Goal: Task Accomplishment & Management: Manage account settings

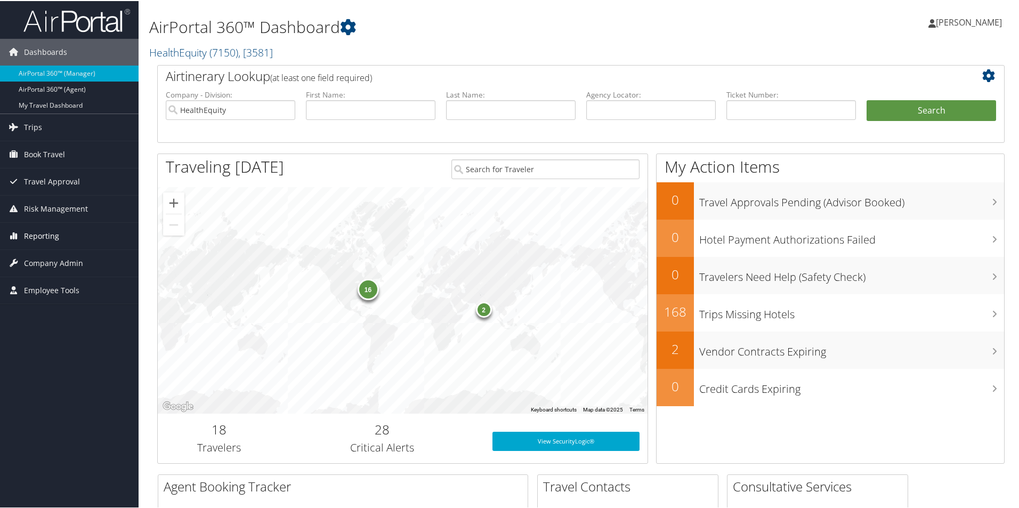
click at [42, 237] on span "Reporting" at bounding box center [41, 235] width 35 height 27
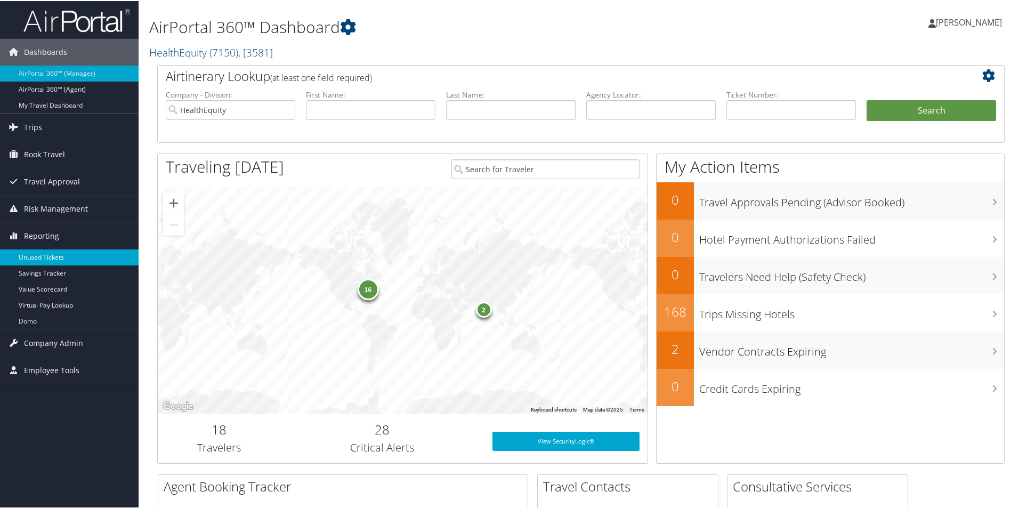
click at [32, 258] on link "Unused Tickets" at bounding box center [69, 256] width 139 height 16
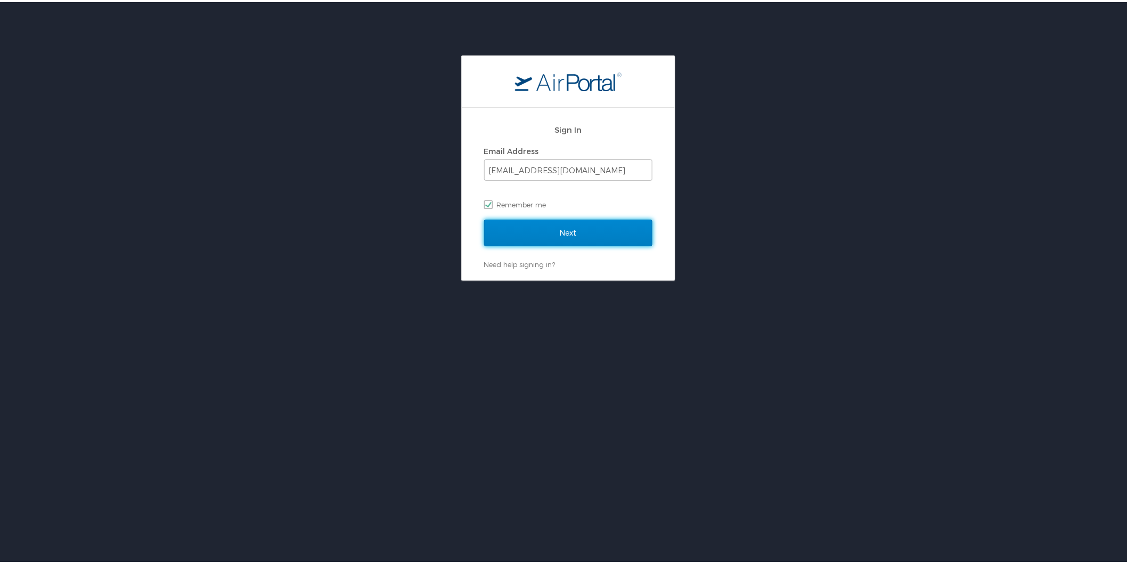
click at [568, 228] on input "Next" at bounding box center [568, 230] width 168 height 27
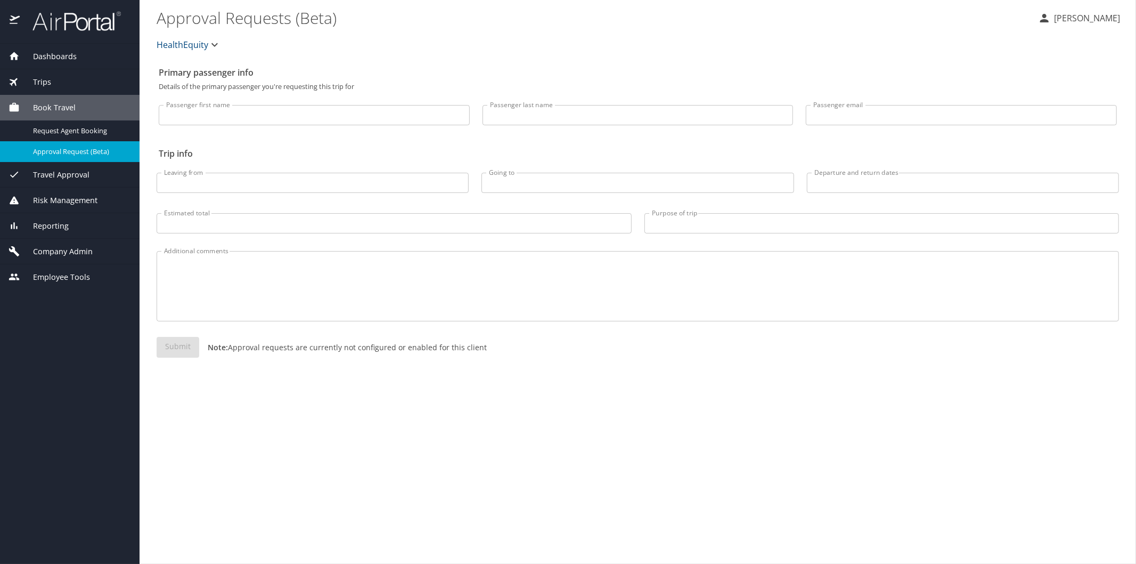
click at [55, 222] on span "Reporting" at bounding box center [44, 226] width 49 height 12
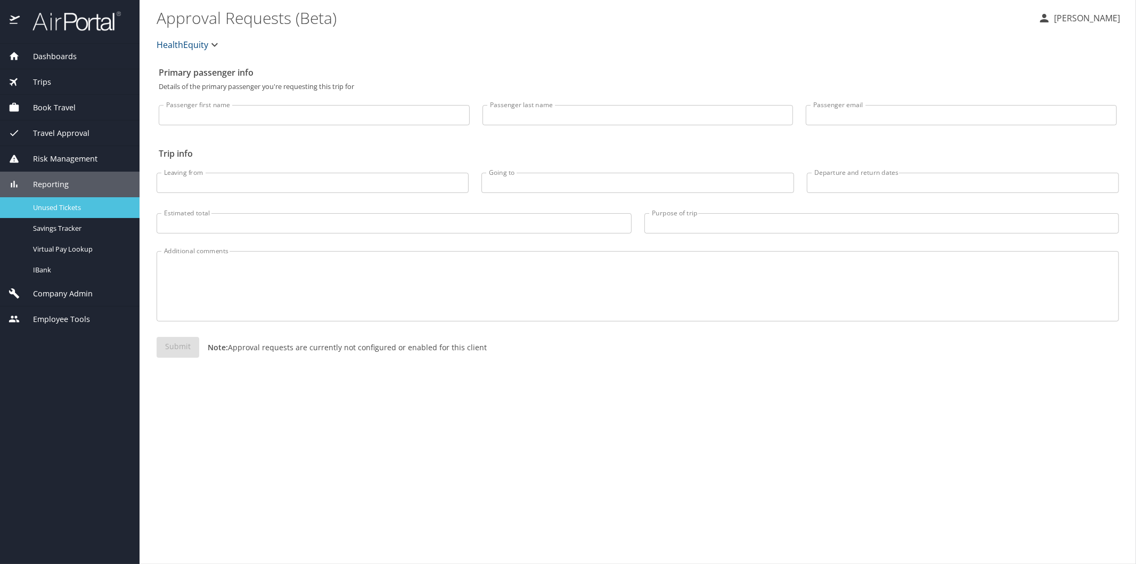
click at [73, 203] on span "Unused Tickets" at bounding box center [80, 207] width 94 height 10
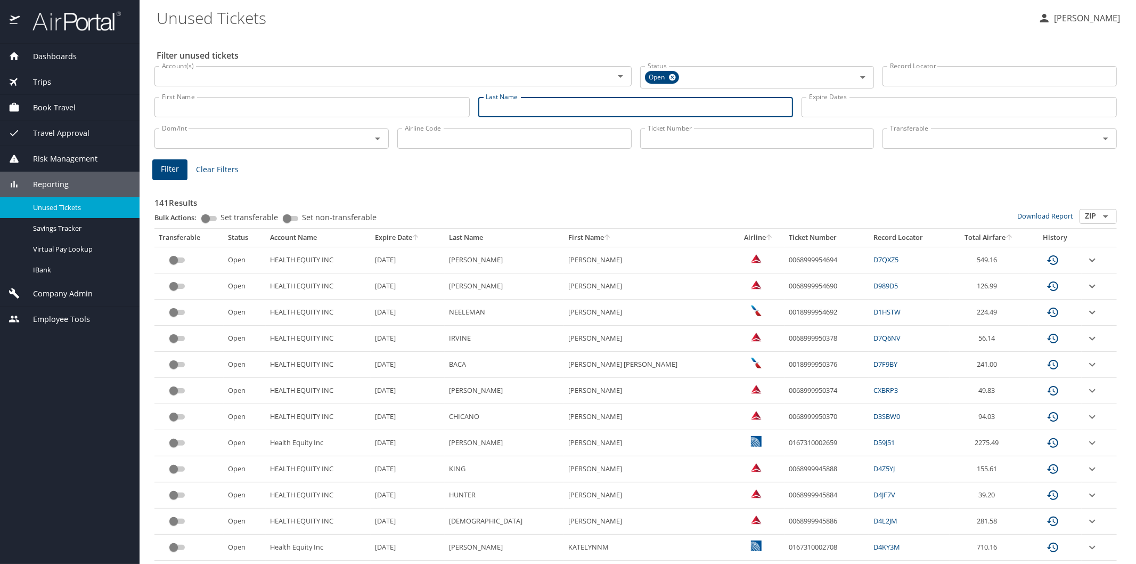
click at [493, 110] on input "Last Name" at bounding box center [635, 107] width 315 height 20
type input "shelton"
click at [172, 168] on span "Filter" at bounding box center [170, 168] width 18 height 13
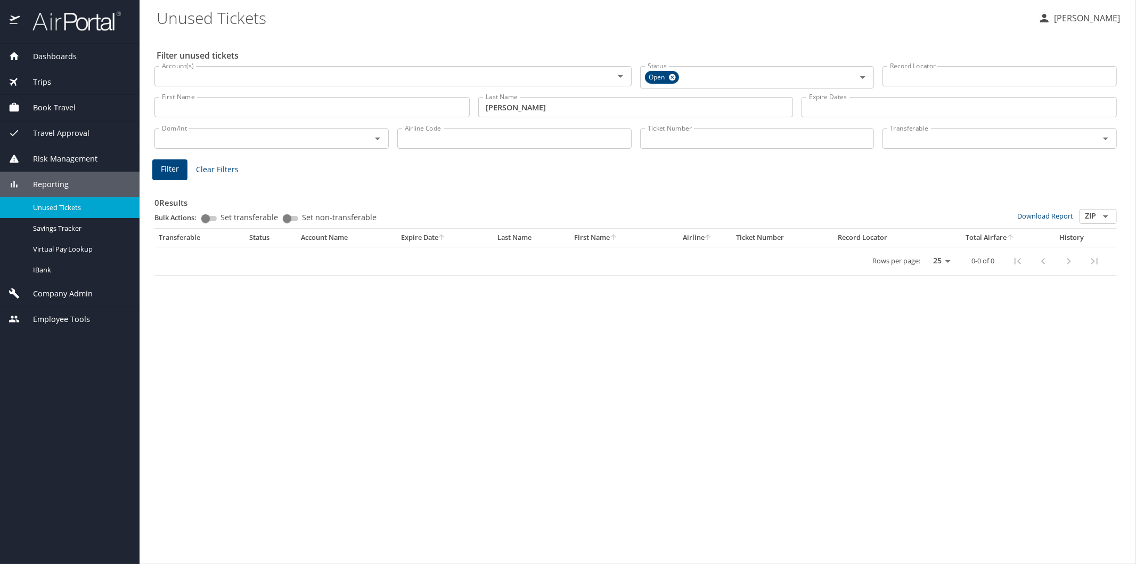
click at [40, 183] on span "Reporting" at bounding box center [44, 184] width 49 height 12
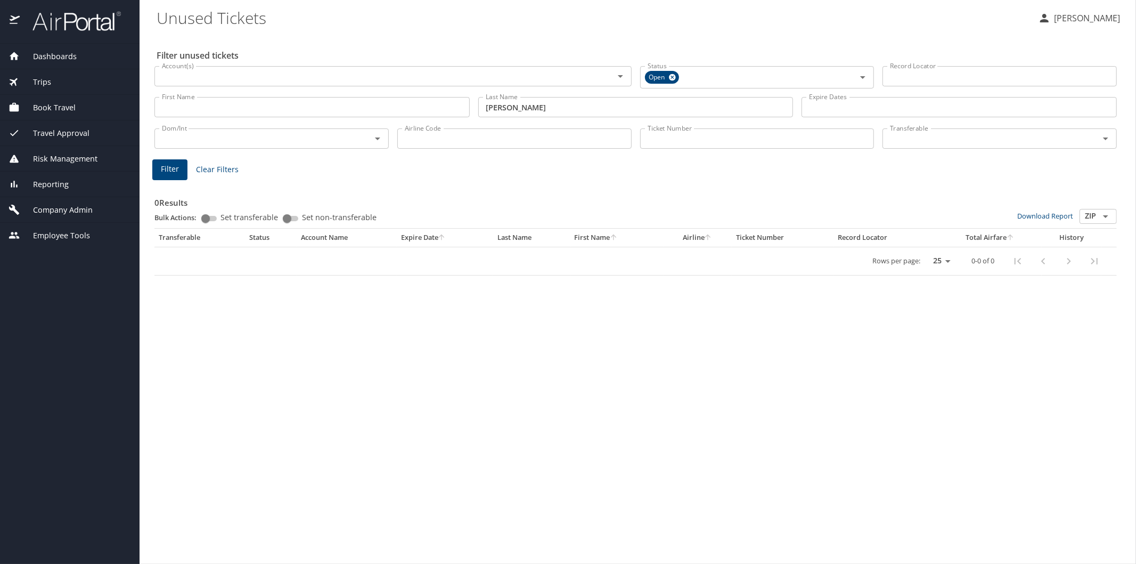
click at [54, 207] on span "Company Admin" at bounding box center [56, 210] width 73 height 12
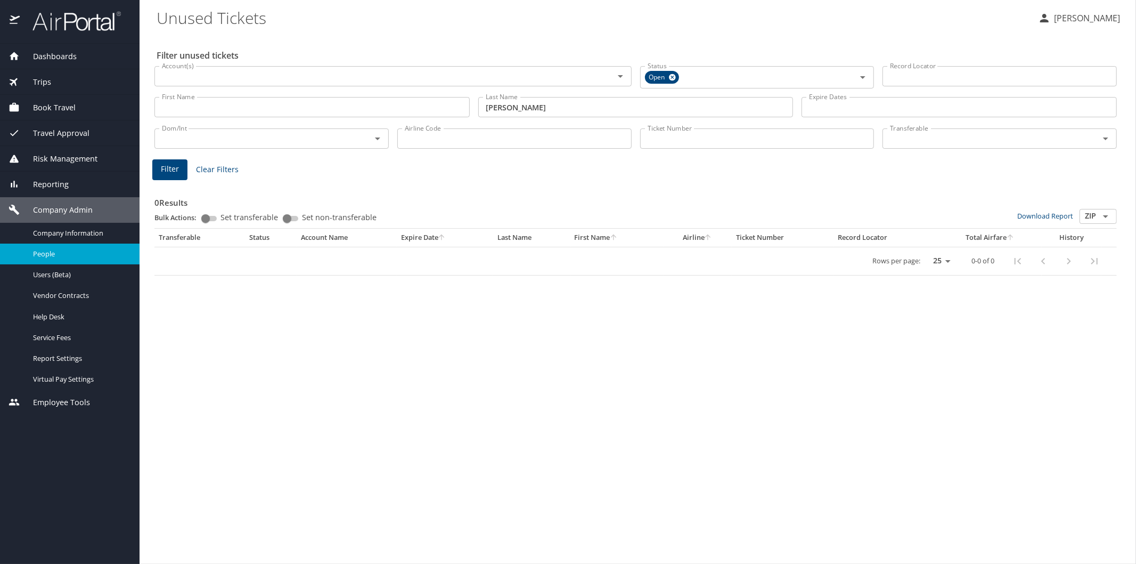
click at [54, 251] on span "People" at bounding box center [80, 254] width 94 height 10
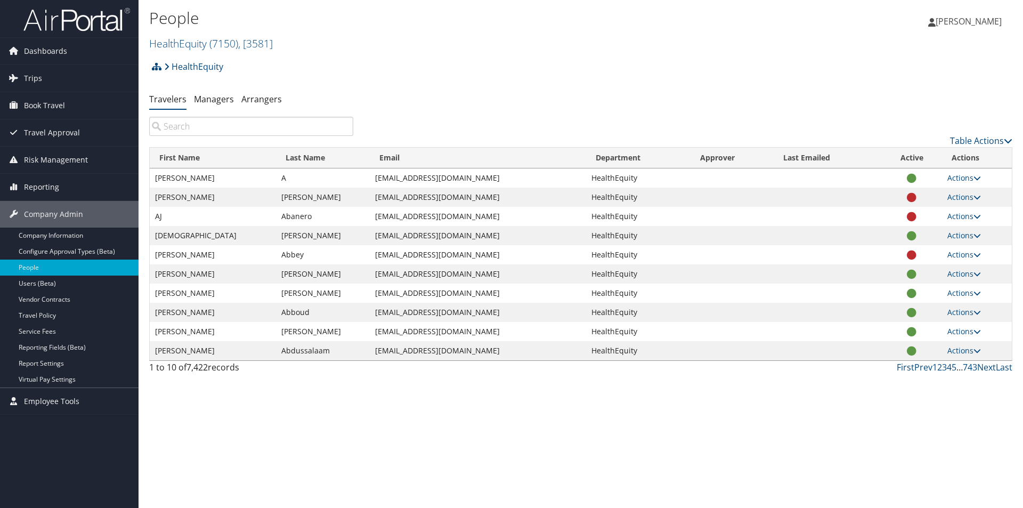
click at [190, 124] on input "search" at bounding box center [251, 126] width 204 height 19
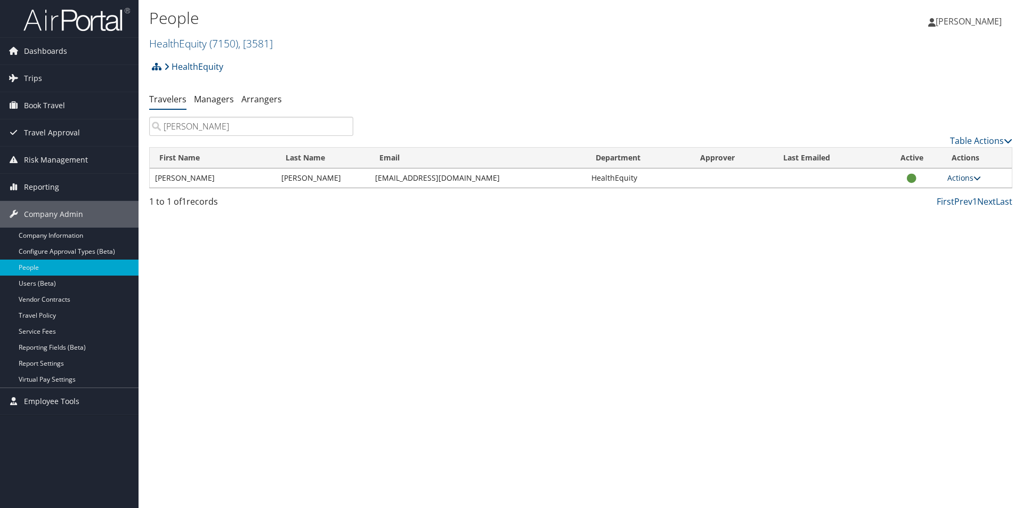
type input "scherer"
click at [971, 179] on link "Actions" at bounding box center [964, 178] width 34 height 10
click at [928, 209] on link "View Profile" at bounding box center [930, 211] width 98 height 18
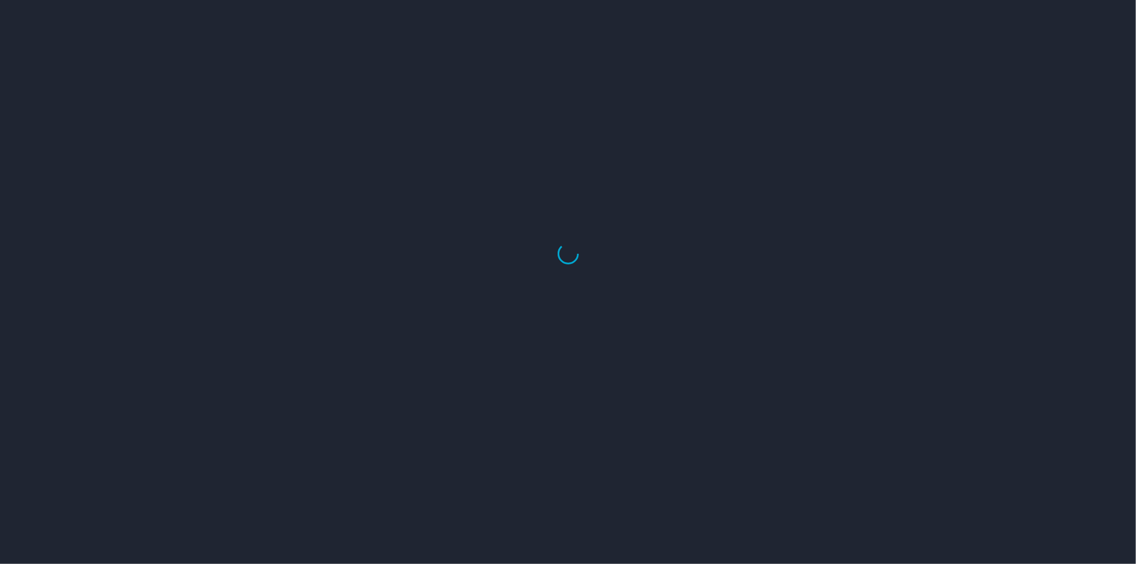
select select "US"
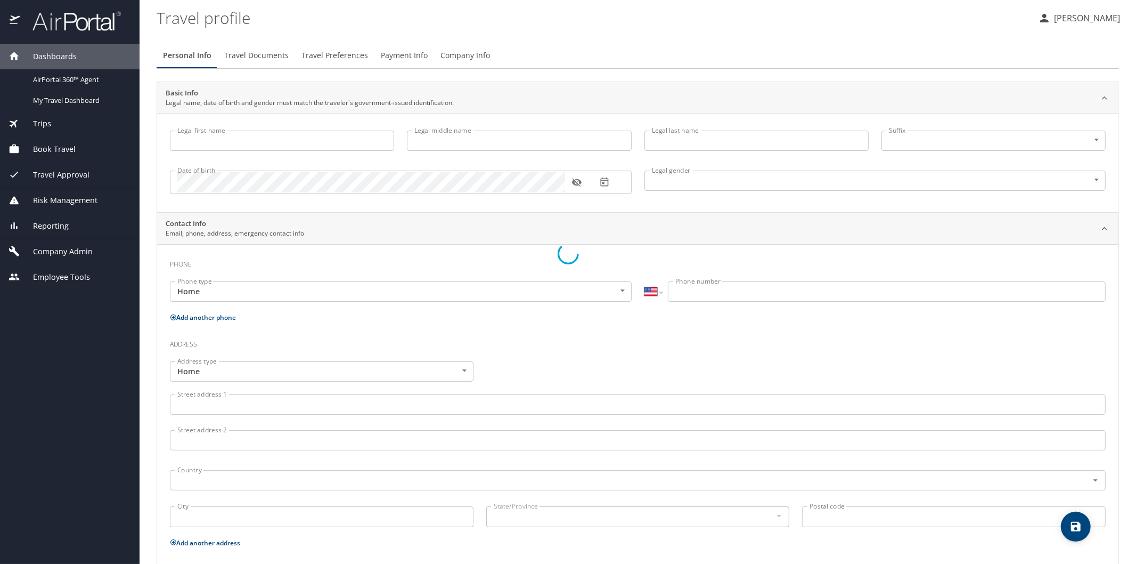
type input "[PERSON_NAME]"
type input "Ann"
type input "Scherer"
type input "Female"
select select "US"
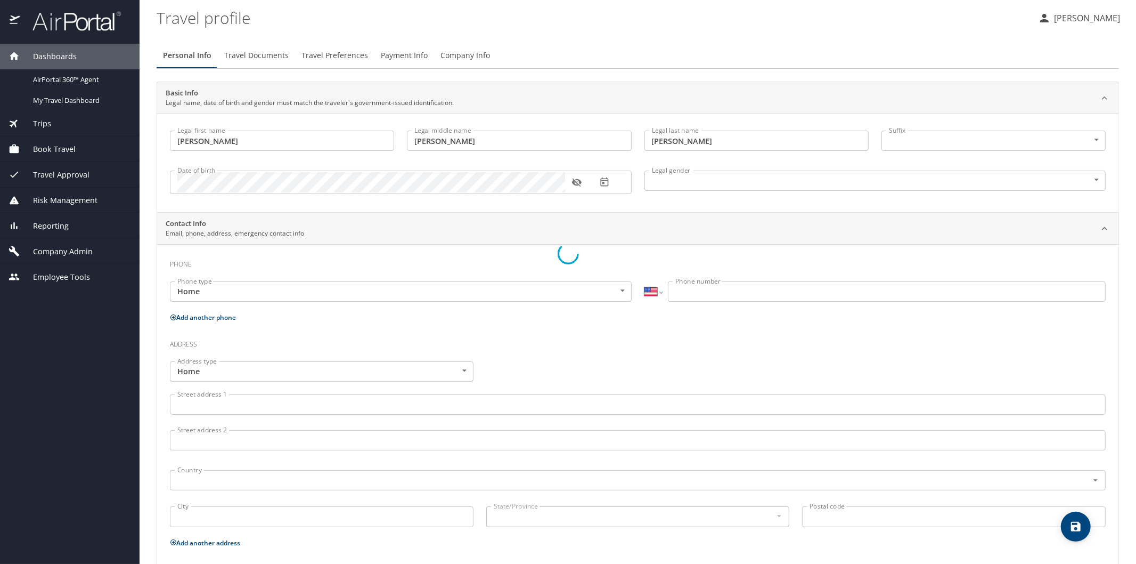
select select "MM"
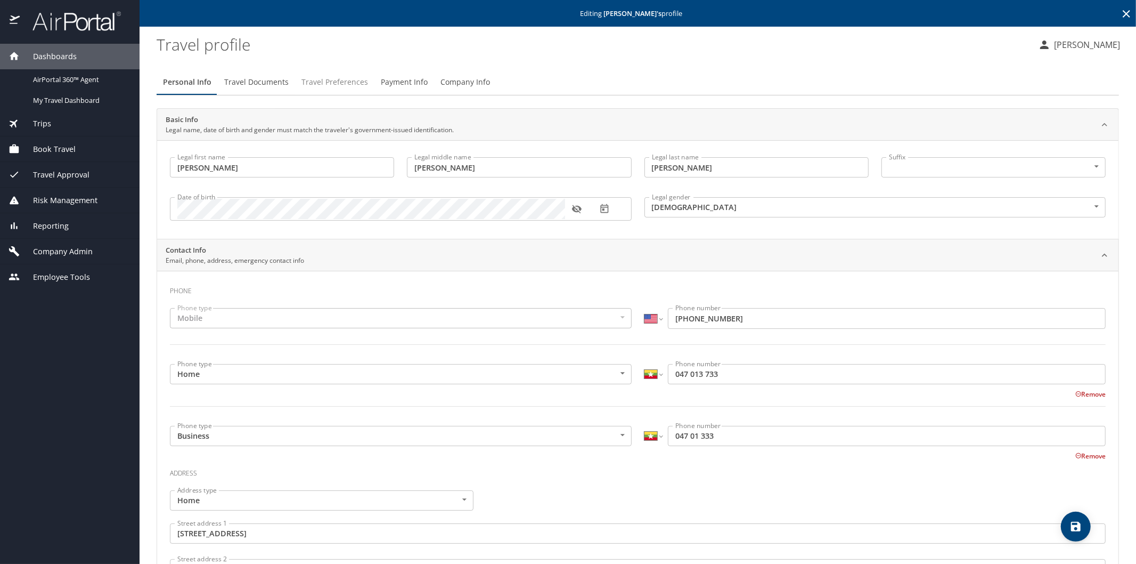
click at [329, 82] on span "Travel Preferences" at bounding box center [335, 82] width 67 height 13
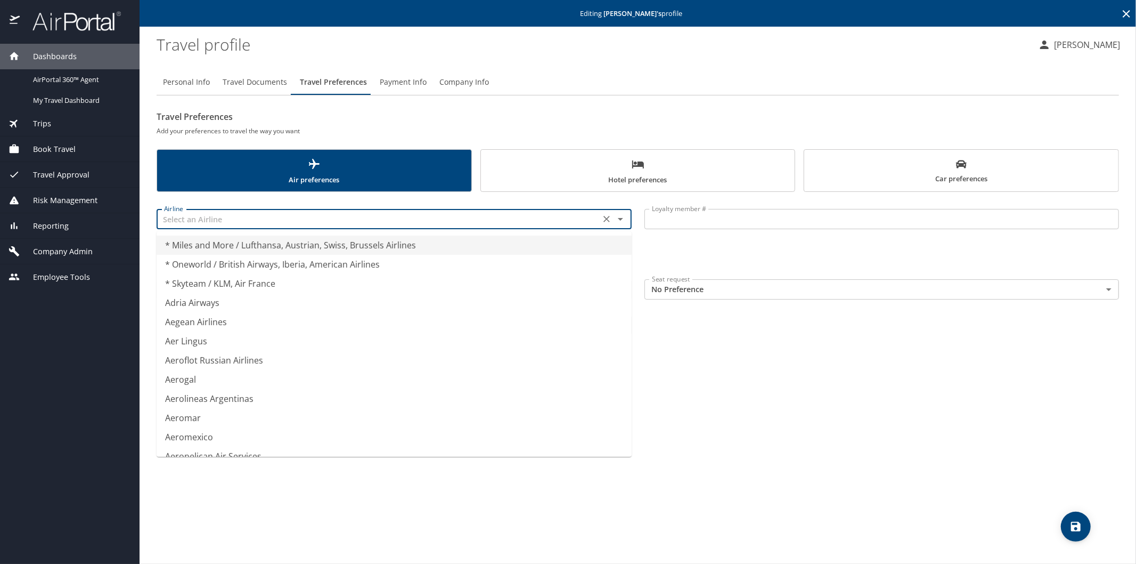
click at [206, 217] on input "text" at bounding box center [378, 219] width 437 height 14
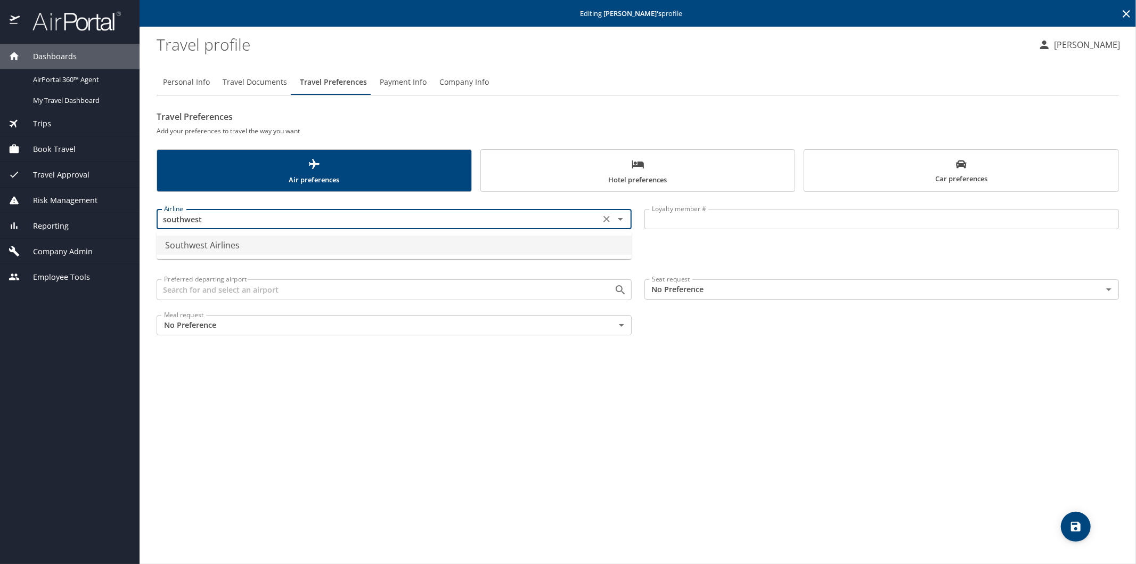
drag, startPoint x: 218, startPoint y: 240, endPoint x: 331, endPoint y: 231, distance: 113.4
click at [220, 240] on li "Southwest Airlines" at bounding box center [394, 244] width 475 height 19
type input "Southwest Airlines"
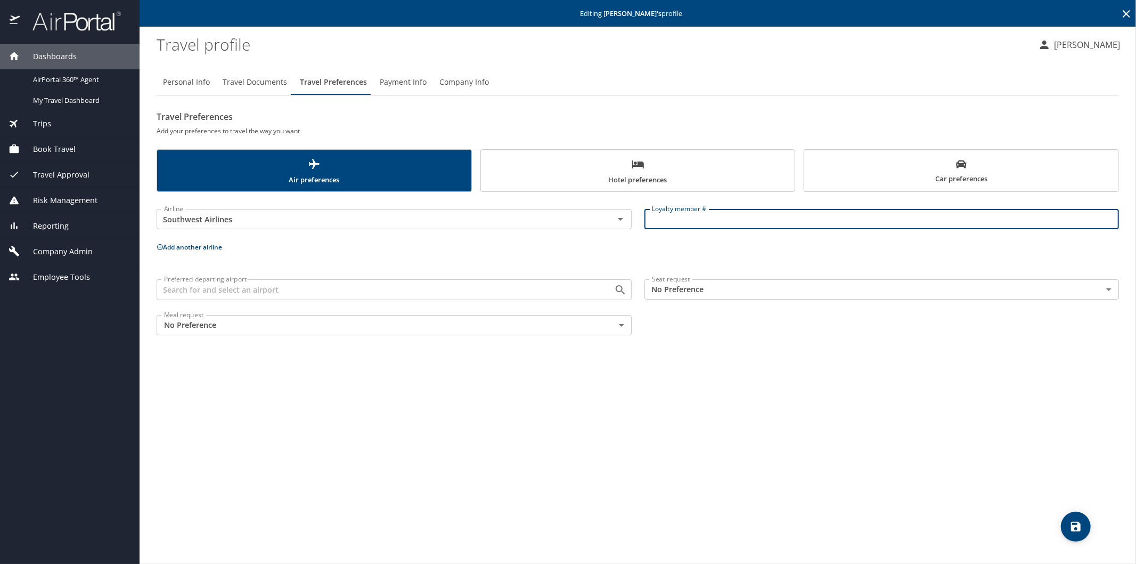
click at [662, 217] on input "Loyalty member #" at bounding box center [882, 219] width 475 height 20
paste input "20129002283"
type input "20129002283"
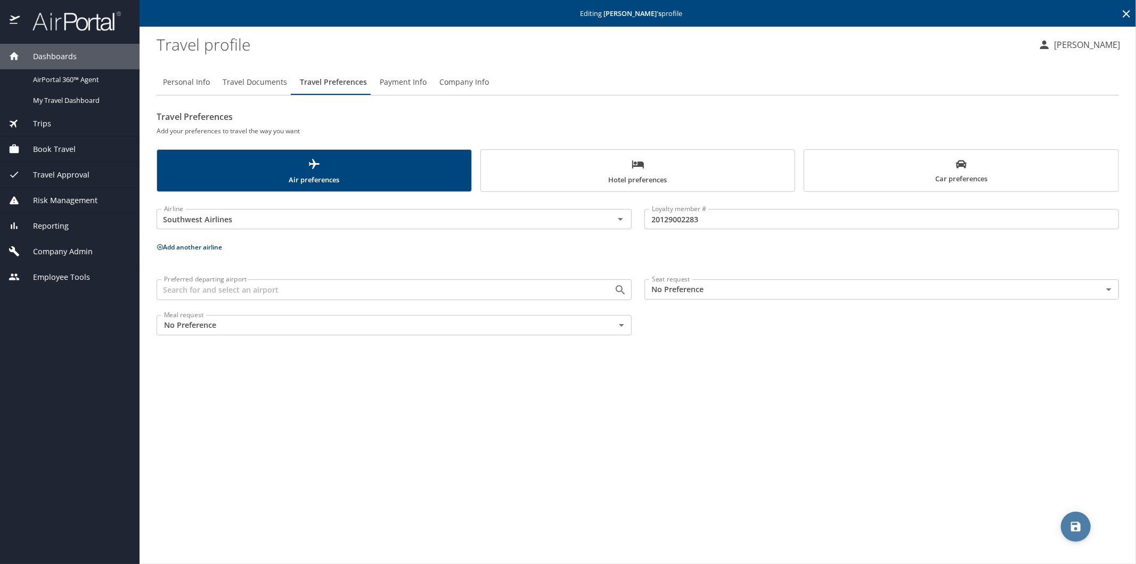
click at [1082, 518] on button "save" at bounding box center [1076, 526] width 30 height 30
click at [1126, 12] on icon at bounding box center [1126, 13] width 13 height 13
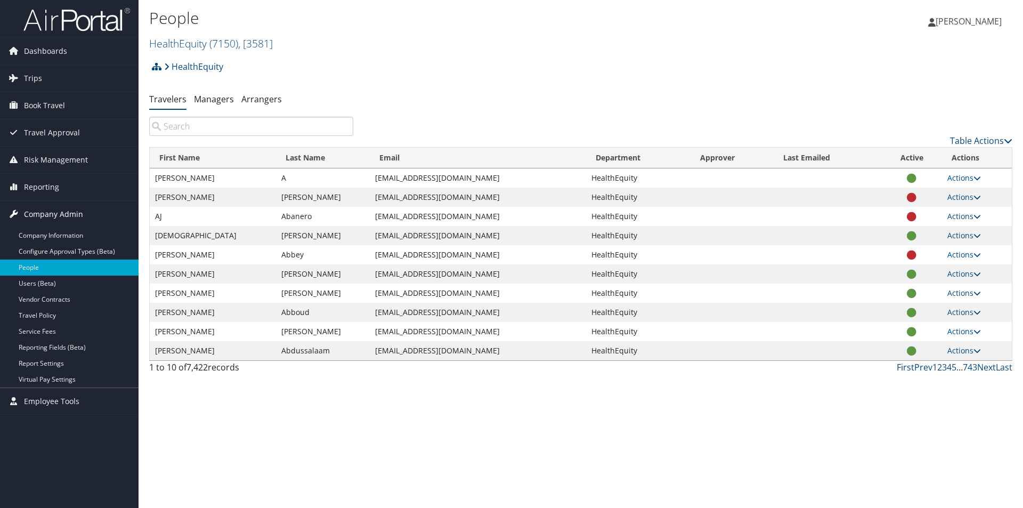
click at [46, 215] on span "Company Admin" at bounding box center [53, 214] width 59 height 27
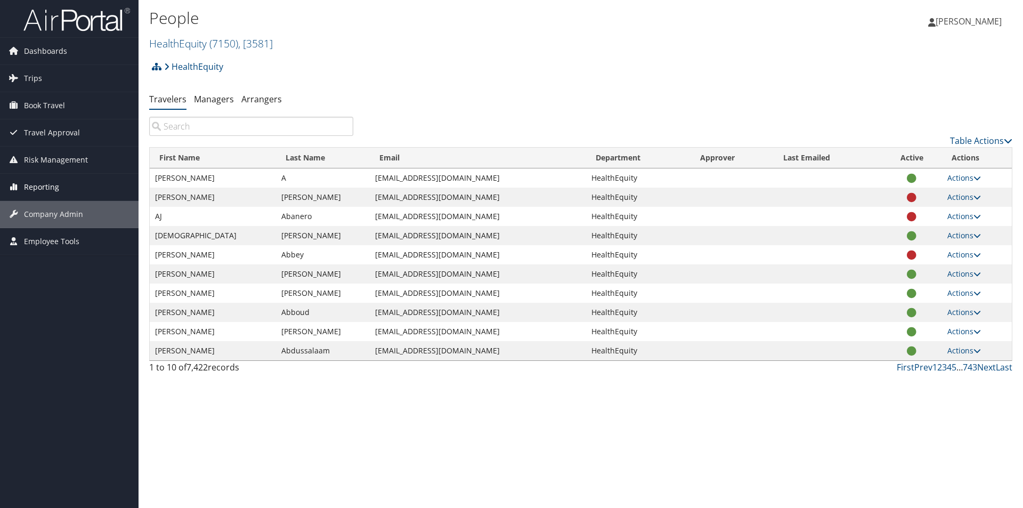
click at [31, 190] on span "Reporting" at bounding box center [41, 187] width 35 height 27
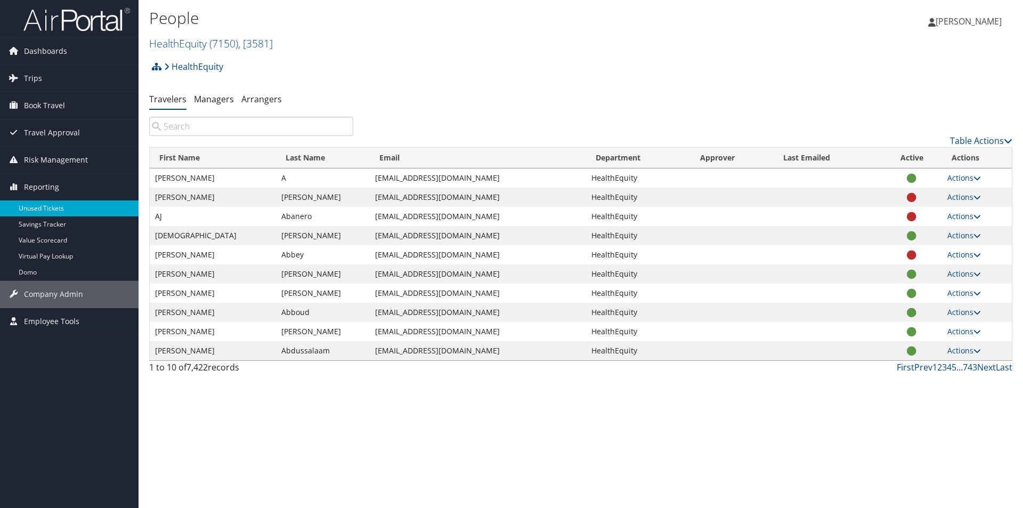
click at [40, 205] on link "Unused Tickets" at bounding box center [69, 208] width 139 height 16
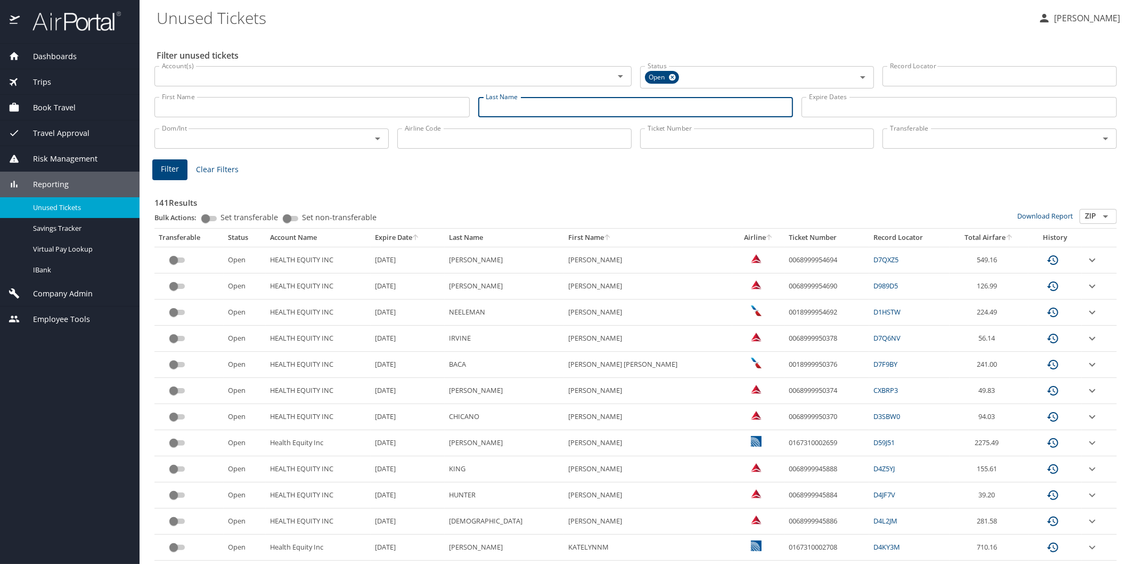
click at [517, 104] on input "Last Name" at bounding box center [635, 107] width 315 height 20
type input "[PERSON_NAME]"
click at [176, 168] on span "Filter" at bounding box center [170, 168] width 18 height 13
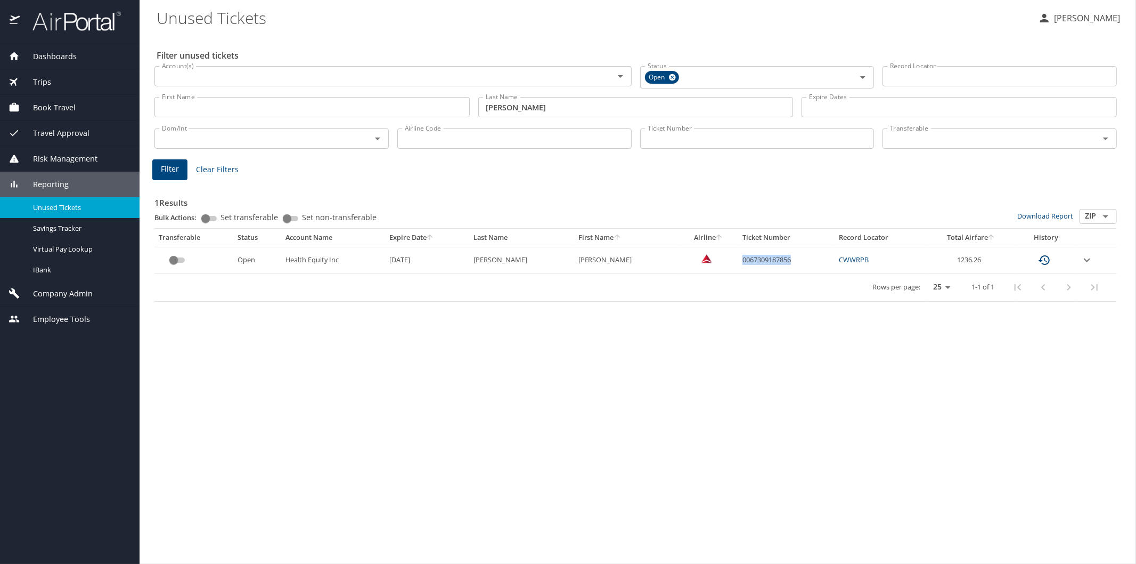
drag, startPoint x: 726, startPoint y: 258, endPoint x: 778, endPoint y: 259, distance: 52.2
click at [778, 259] on td "0067309187856" at bounding box center [786, 260] width 96 height 26
copy td "0067309187856"
